Goal: Task Accomplishment & Management: Use online tool/utility

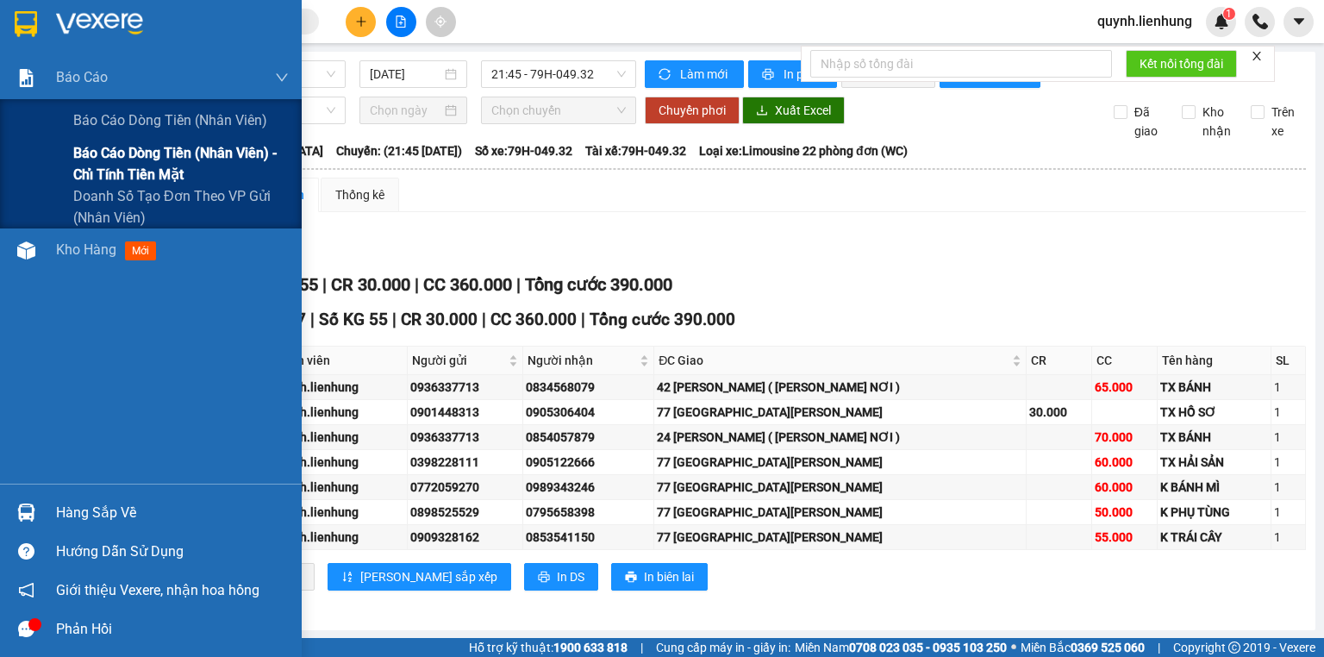
drag, startPoint x: 90, startPoint y: 127, endPoint x: 104, endPoint y: 171, distance: 46.9
click at [104, 171] on div "Báo cáo dòng tiền (nhân viên) Báo cáo dòng tiền (nhân viên) - chỉ tính tiền mặt…" at bounding box center [151, 163] width 302 height 129
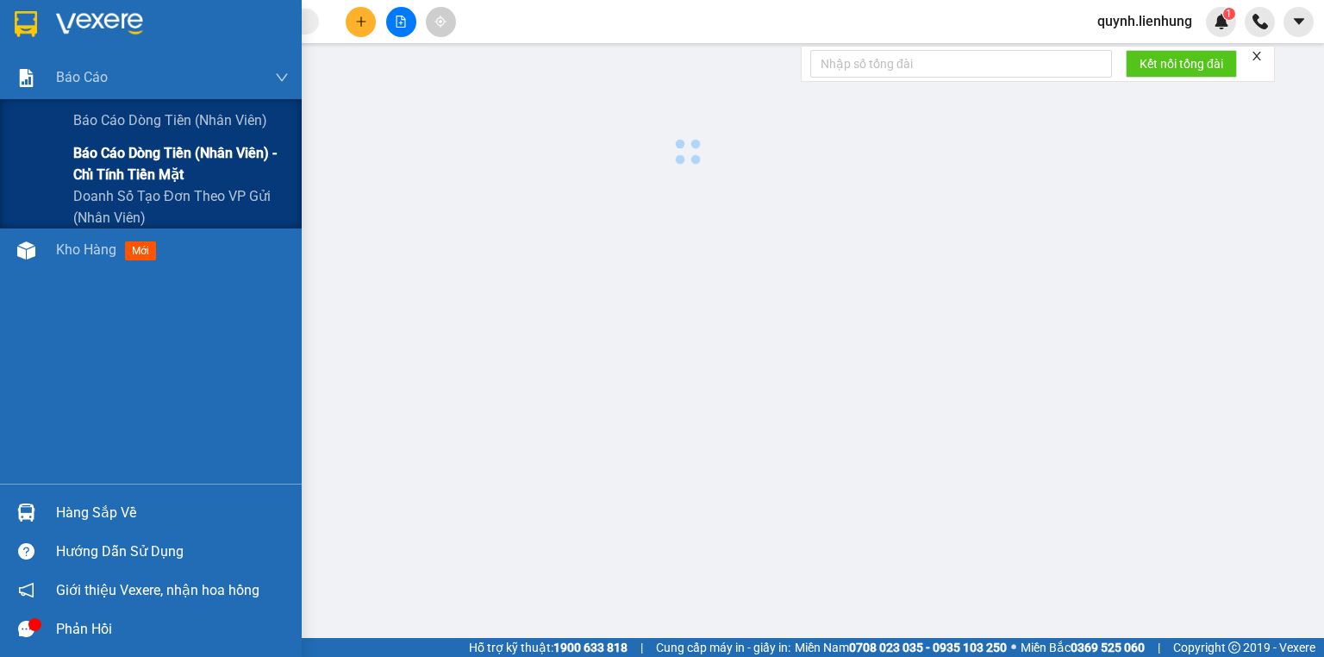
click at [104, 171] on span "Báo cáo dòng tiền (nhân viên) - chỉ tính tiền mặt" at bounding box center [180, 163] width 215 height 43
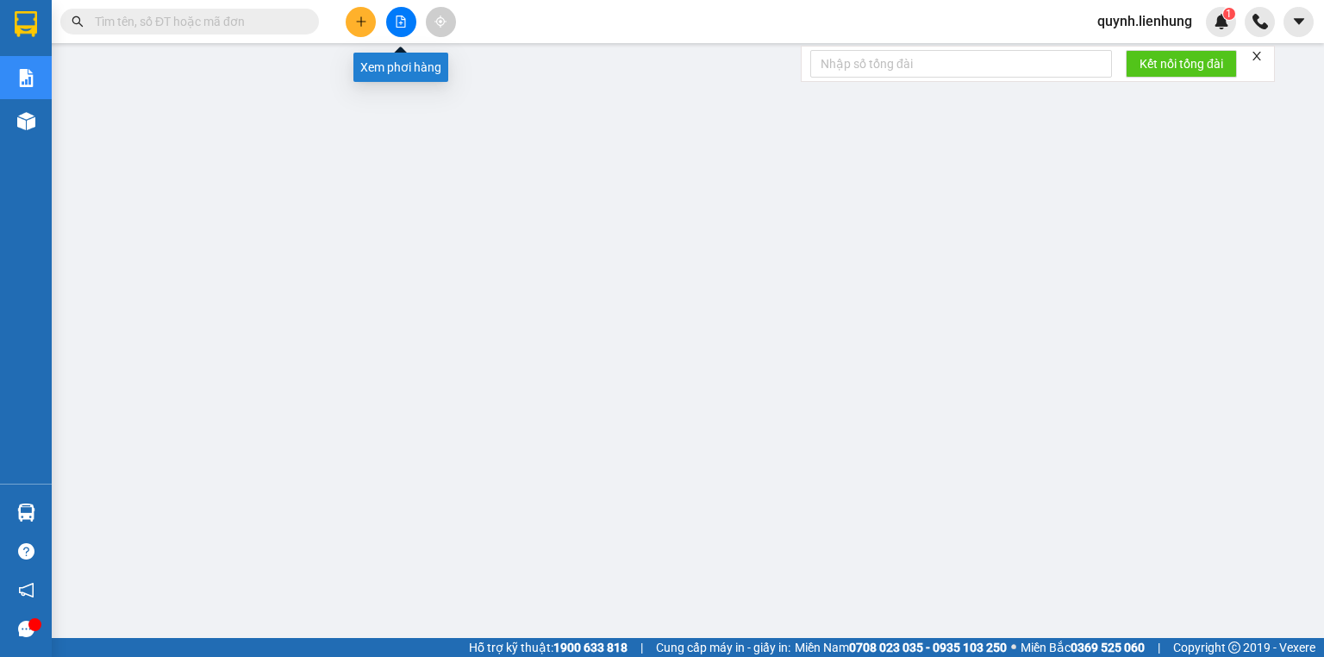
click at [408, 17] on button at bounding box center [401, 22] width 30 height 30
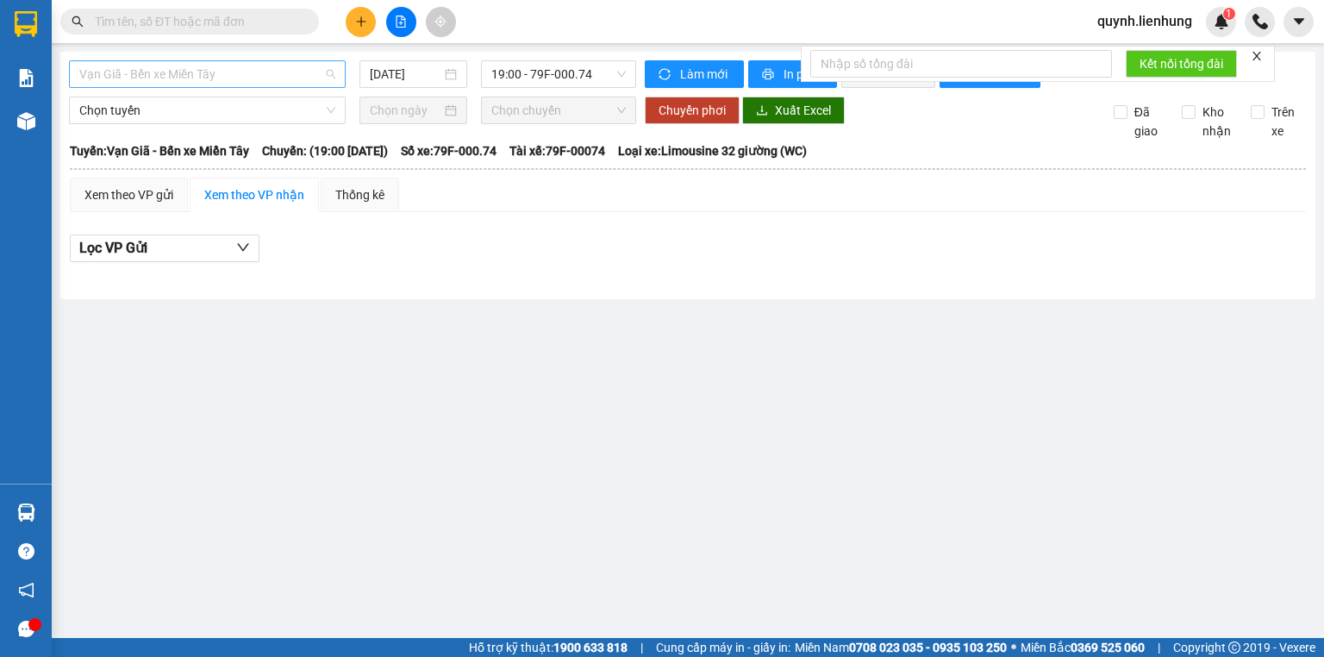
click at [289, 83] on span "Vạn Giã - Bến xe Miền Tây" at bounding box center [207, 74] width 256 height 26
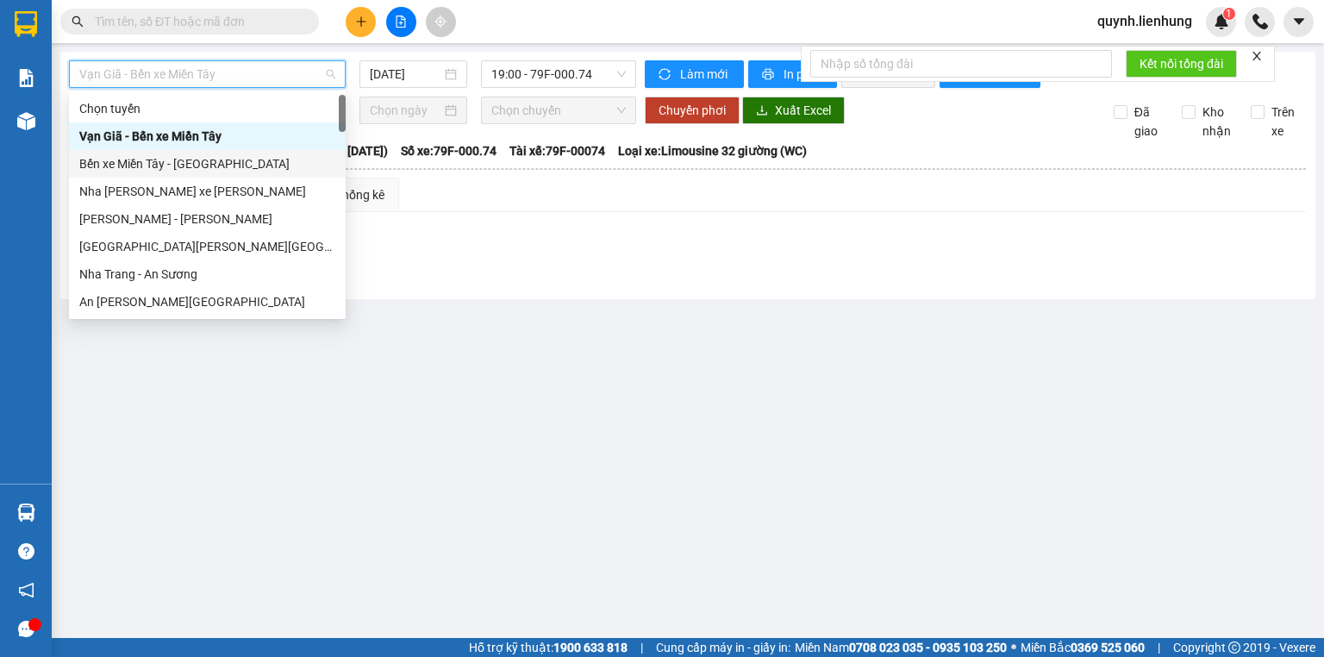
click at [192, 158] on div "Bến xe Miền Tây - [GEOGRAPHIC_DATA]" at bounding box center [207, 163] width 256 height 19
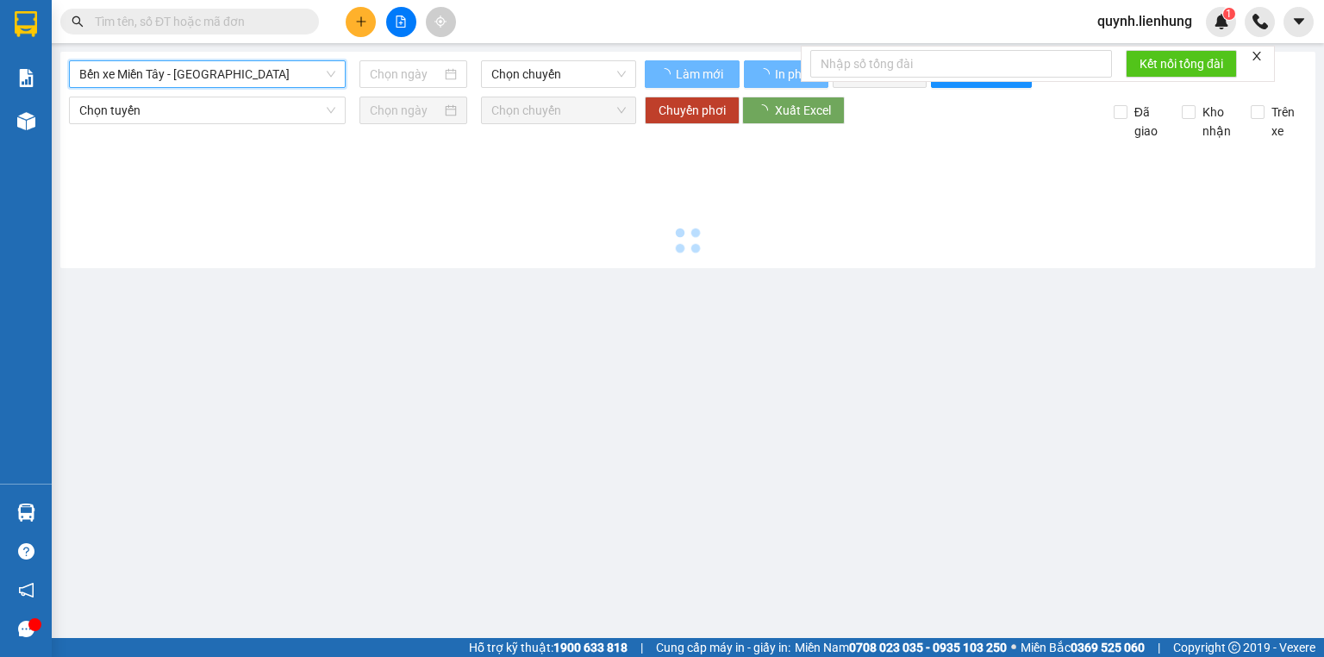
type input "[DATE]"
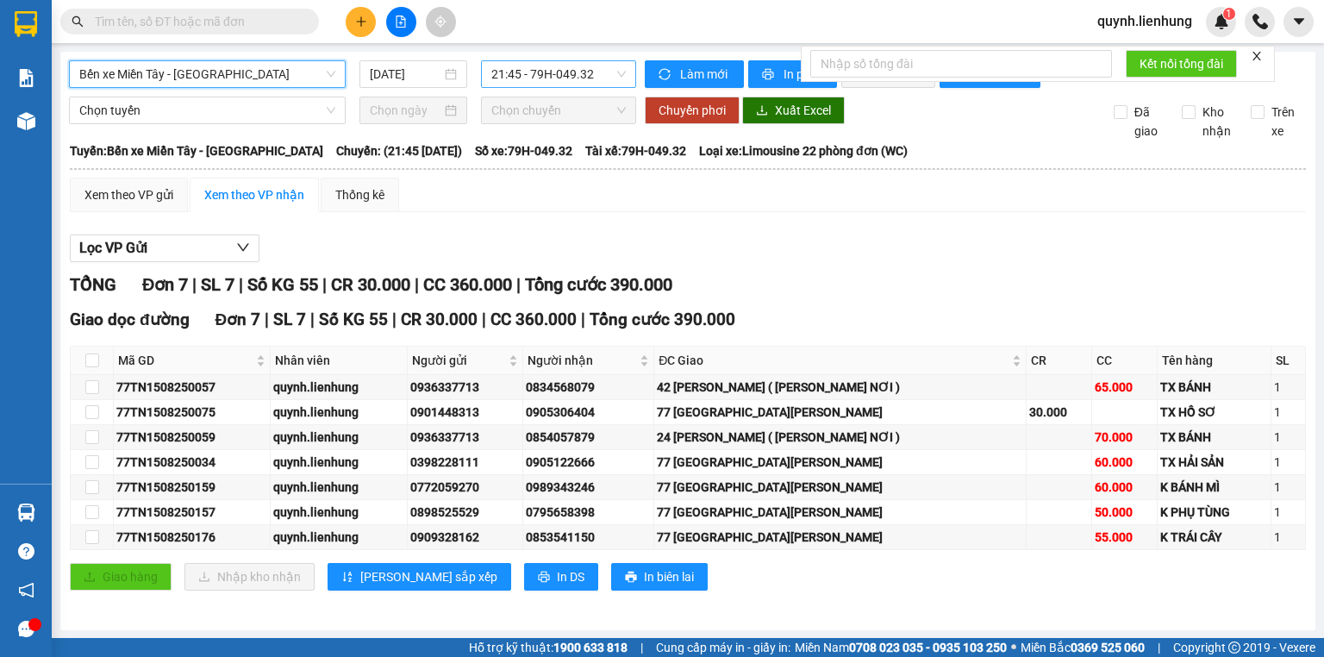
click at [554, 65] on span "21:45 - 79H-049.32" at bounding box center [558, 74] width 135 height 26
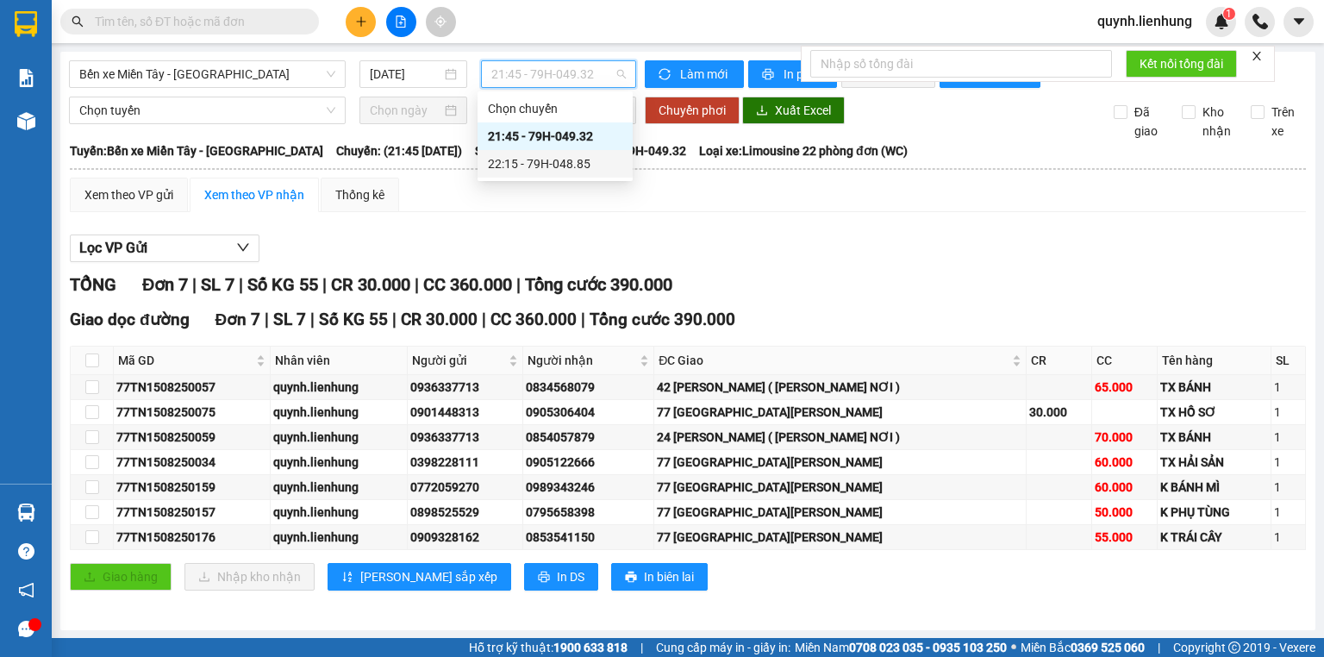
click at [531, 153] on div "22:15 - 79H-048.85" at bounding box center [554, 164] width 155 height 28
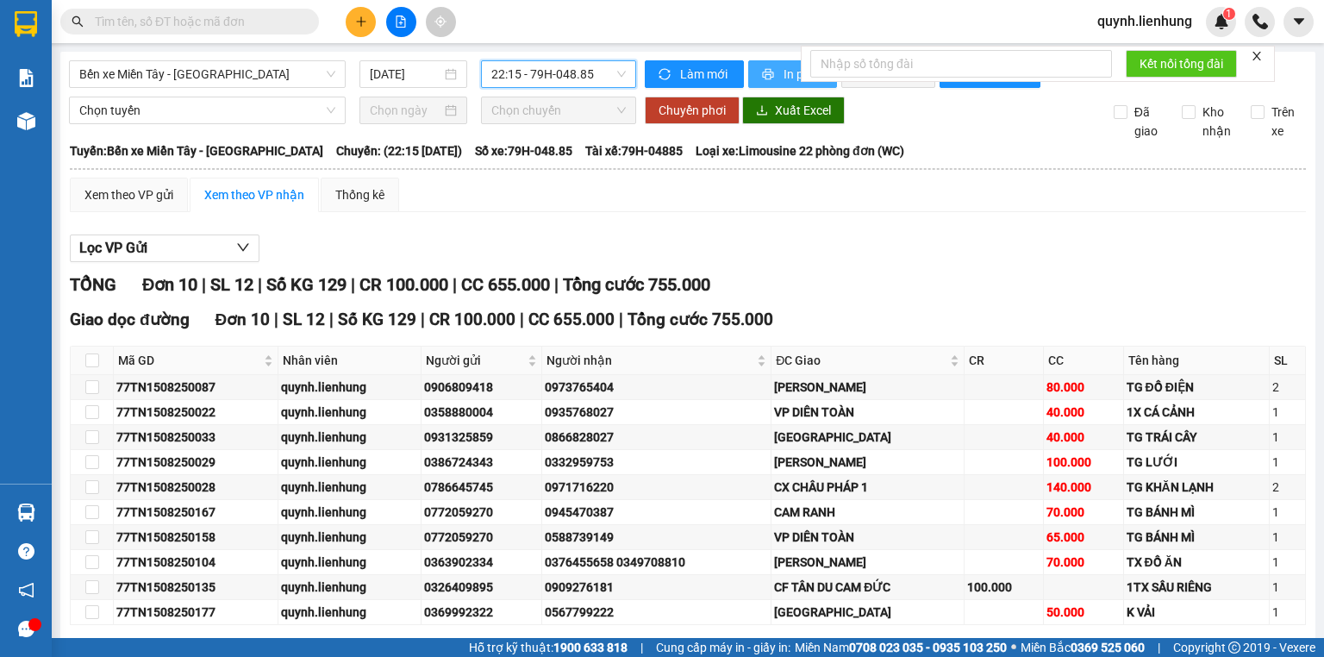
click at [783, 67] on span "In phơi" at bounding box center [803, 74] width 40 height 19
